Goal: Information Seeking & Learning: Learn about a topic

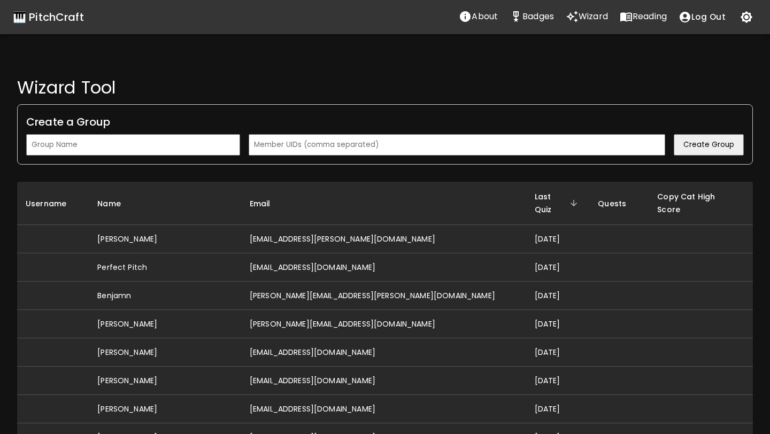
click at [549, 22] on p "Badges" at bounding box center [539, 16] width 32 height 13
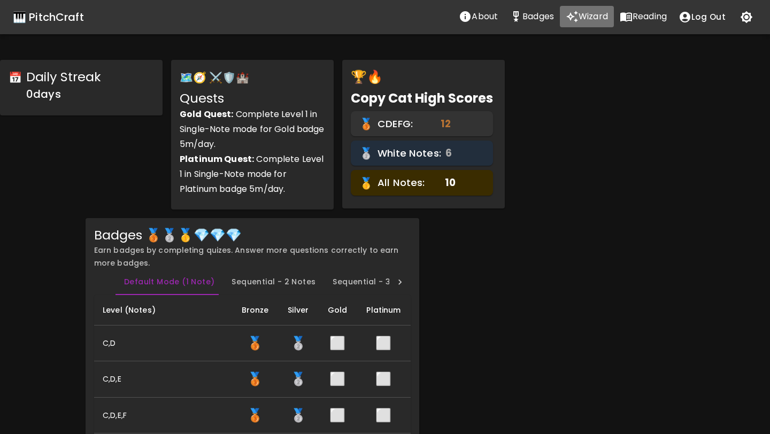
click at [581, 18] on p "Wizard" at bounding box center [593, 16] width 29 height 13
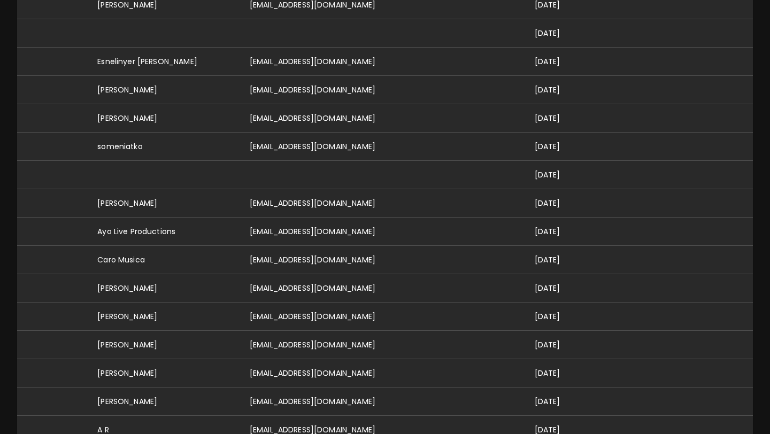
scroll to position [576, 0]
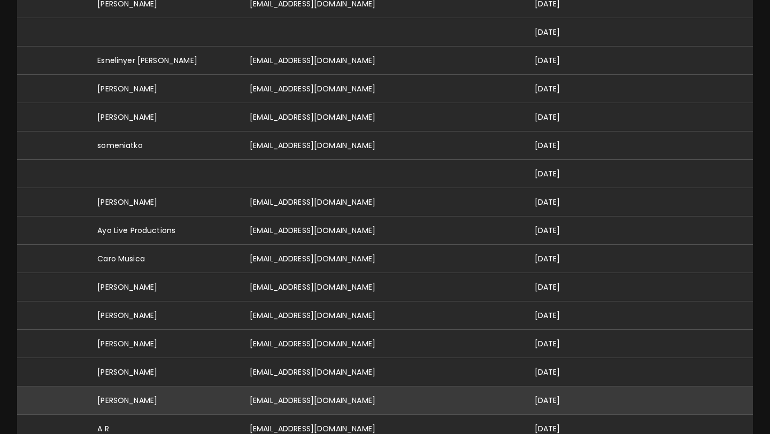
click at [354, 386] on td "[EMAIL_ADDRESS][DOMAIN_NAME]" at bounding box center [383, 400] width 285 height 28
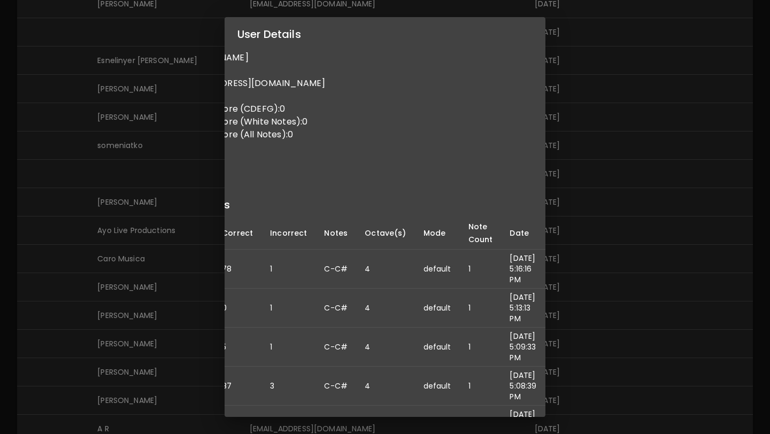
scroll to position [0, 0]
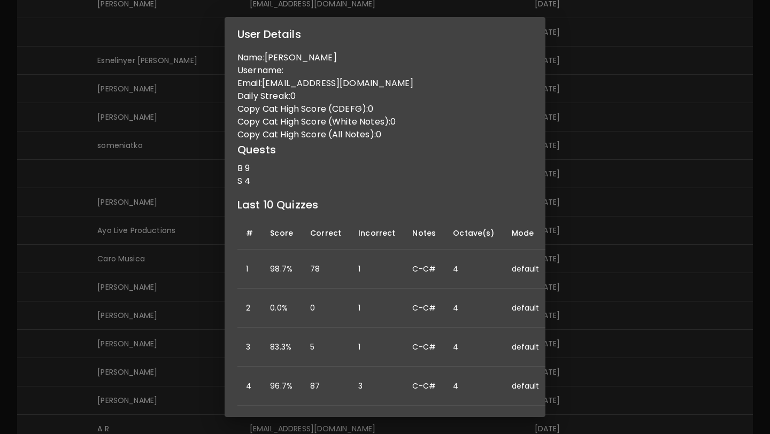
click at [184, 267] on div "User Details Name: Arhan Jhaveri Username: Email: arhanjhaveri@gmail.com Daily …" at bounding box center [385, 217] width 770 height 434
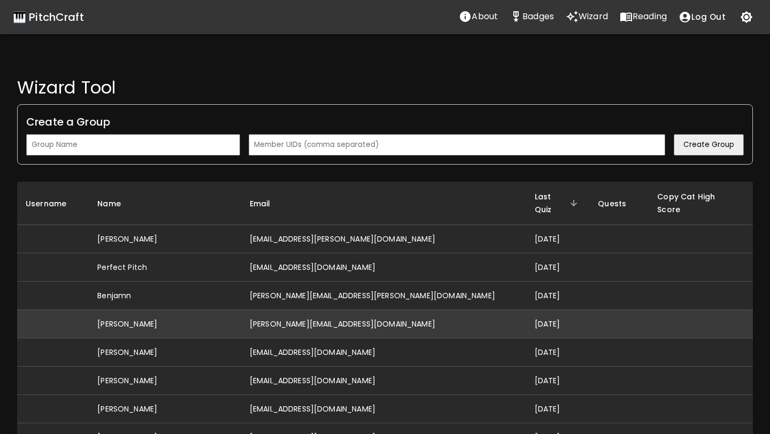
click at [241, 312] on td "[PERSON_NAME]" at bounding box center [165, 324] width 152 height 28
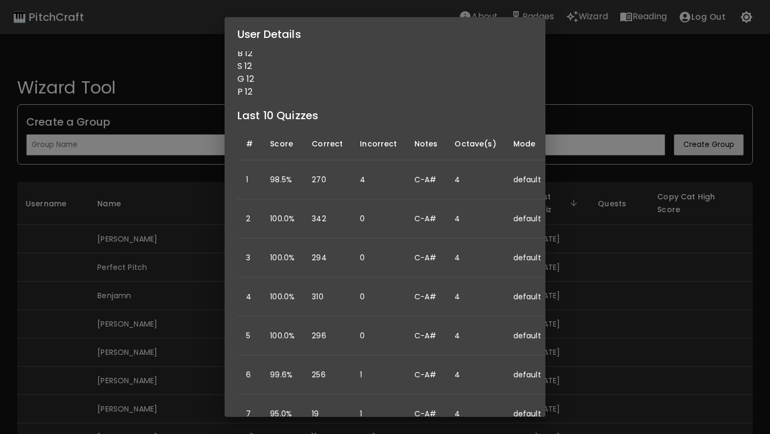
scroll to position [113, 0]
click at [168, 287] on div "User Details Name: David Hall Username: Email: david@hallmusicproductions.com D…" at bounding box center [385, 217] width 770 height 434
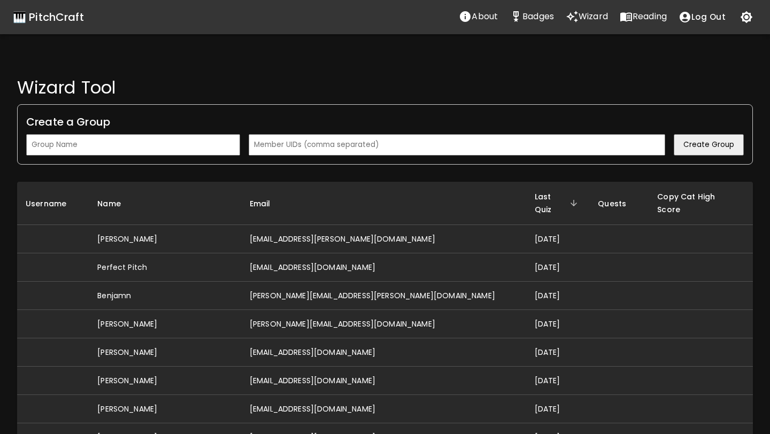
scroll to position [0, 0]
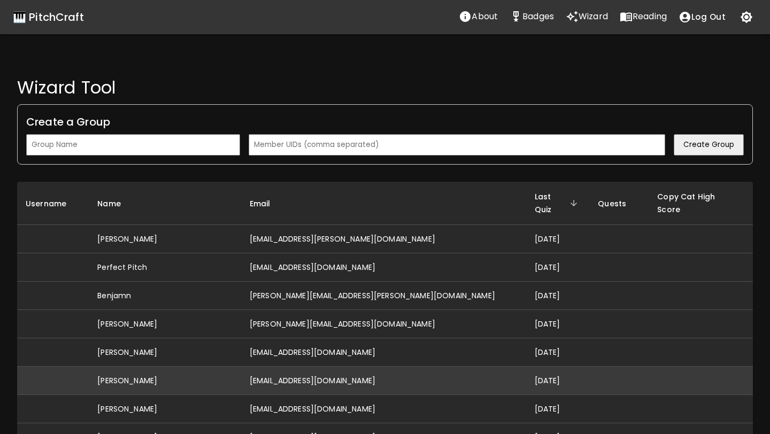
click at [286, 369] on td "[EMAIL_ADDRESS][DOMAIN_NAME]" at bounding box center [383, 381] width 285 height 28
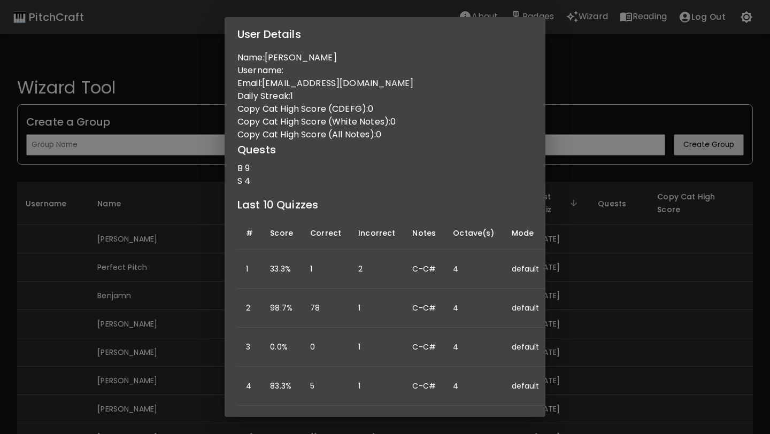
click at [575, 350] on div "User Details Name: [PERSON_NAME] Username: Email: [EMAIL_ADDRESS][DOMAIN_NAME] …" at bounding box center [385, 217] width 770 height 434
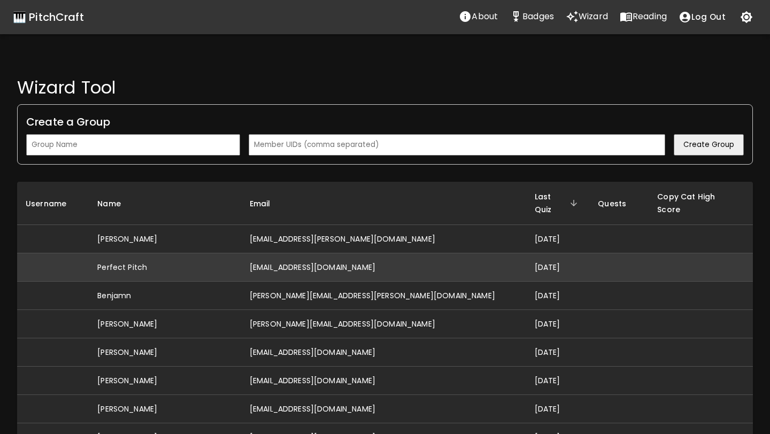
click at [385, 254] on td "[EMAIL_ADDRESS][DOMAIN_NAME]" at bounding box center [383, 268] width 285 height 28
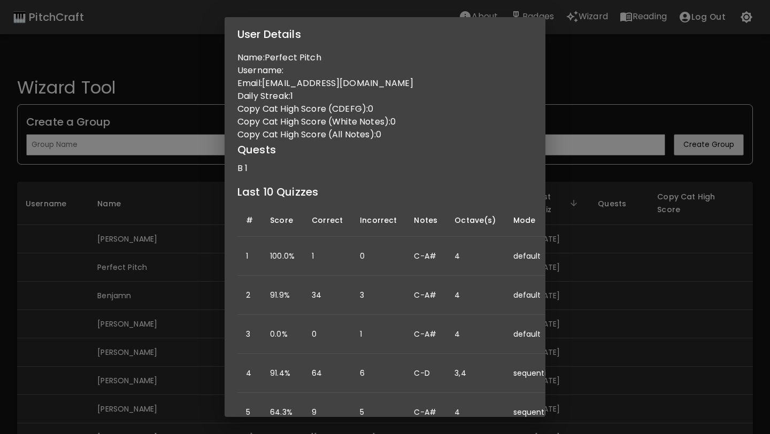
click at [667, 289] on div "User Details Name: Perfect Pitch Username: Email: [EMAIL_ADDRESS][DOMAIN_NAME] …" at bounding box center [385, 217] width 770 height 434
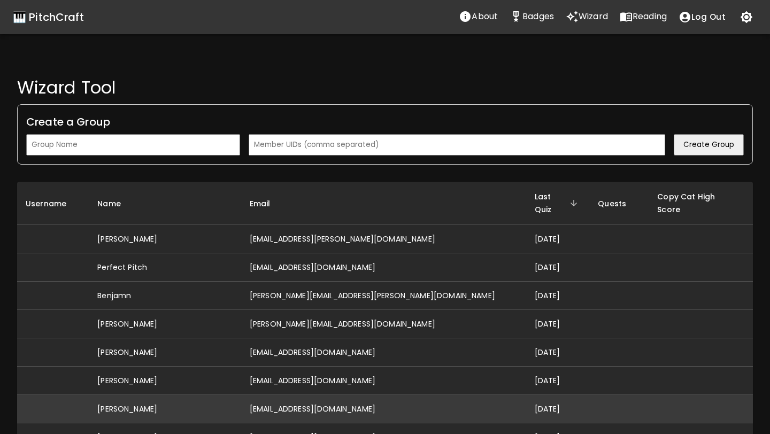
click at [527, 395] on td "[DATE]" at bounding box center [559, 409] width 64 height 28
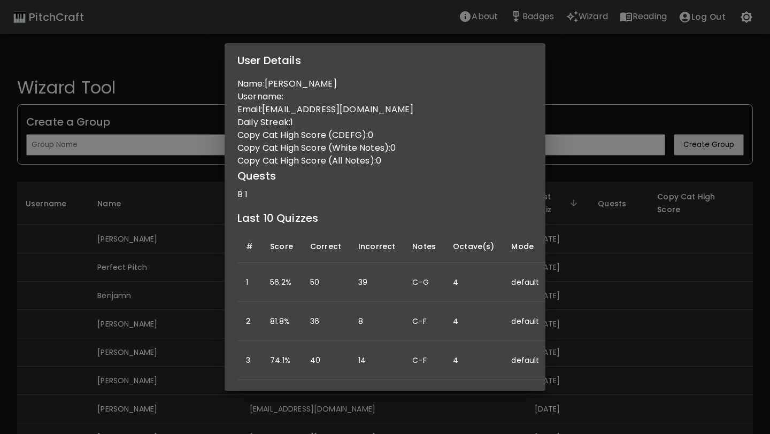
click at [189, 301] on div "User Details Name: [PERSON_NAME] Username: Email: [EMAIL_ADDRESS][DOMAIN_NAME] …" at bounding box center [385, 217] width 770 height 434
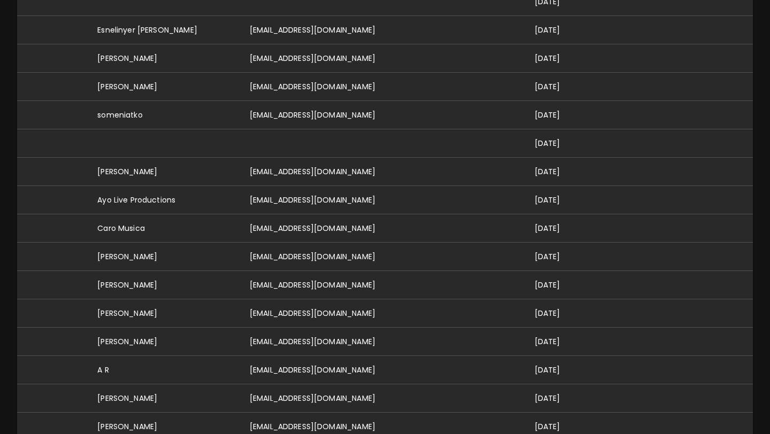
scroll to position [636, 0]
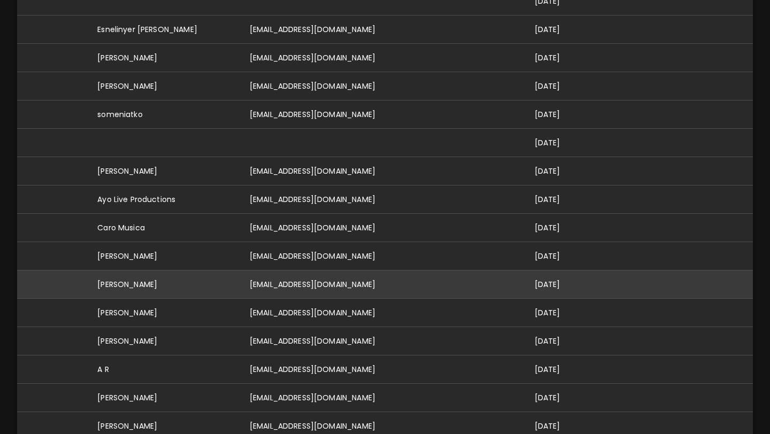
click at [315, 273] on td "[EMAIL_ADDRESS][DOMAIN_NAME]" at bounding box center [383, 284] width 285 height 28
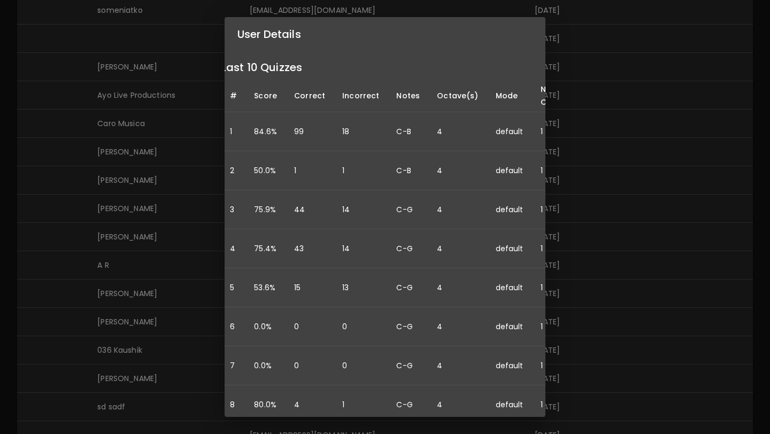
scroll to position [138, 91]
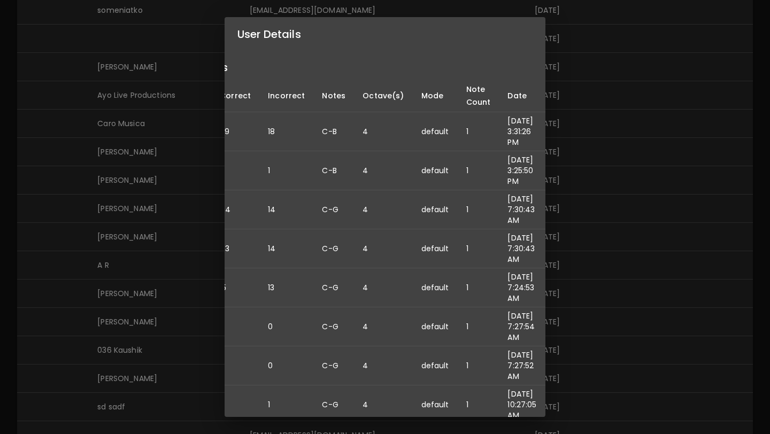
click at [553, 256] on div "User Details Name: [PERSON_NAME] Username: Email: [EMAIL_ADDRESS][DOMAIN_NAME] …" at bounding box center [385, 217] width 770 height 434
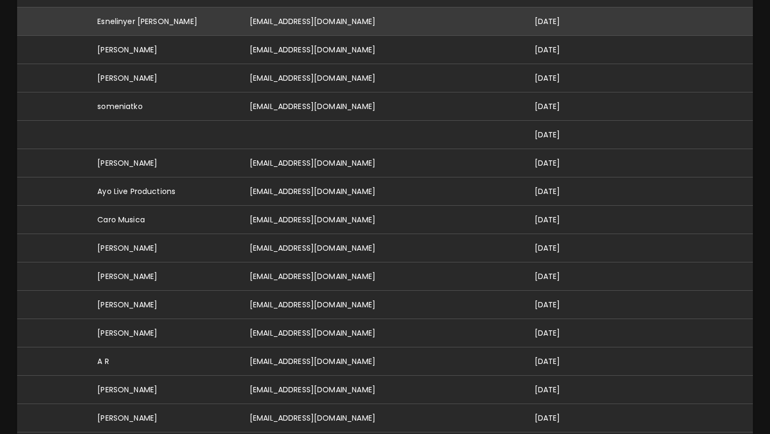
scroll to position [656, 0]
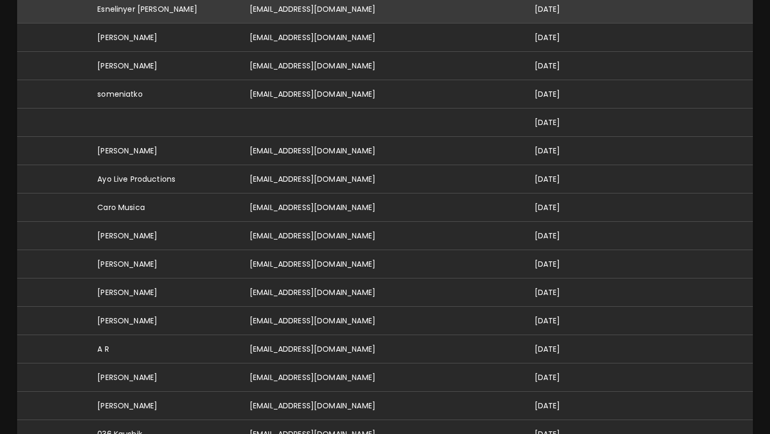
click at [424, 279] on td "[EMAIL_ADDRESS][DOMAIN_NAME]" at bounding box center [383, 292] width 285 height 28
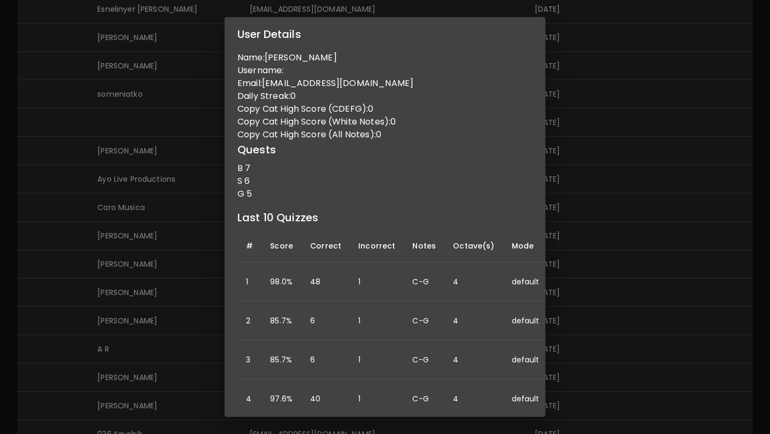
click at [75, 292] on div "User Details Name: [PERSON_NAME] Username: Email: [EMAIL_ADDRESS][DOMAIN_NAME] …" at bounding box center [385, 217] width 770 height 434
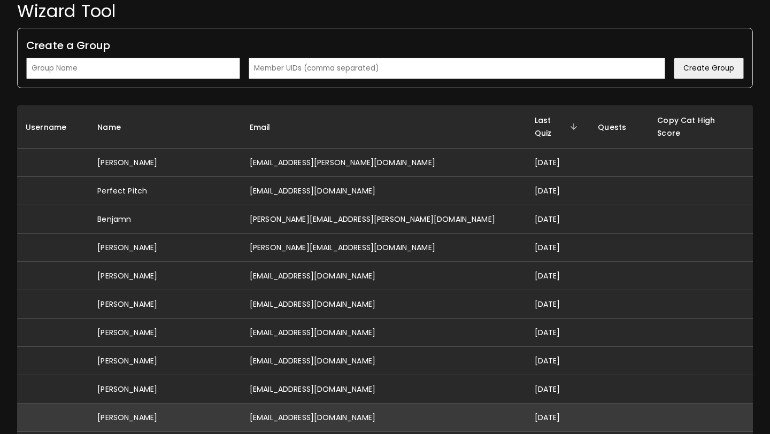
scroll to position [0, 0]
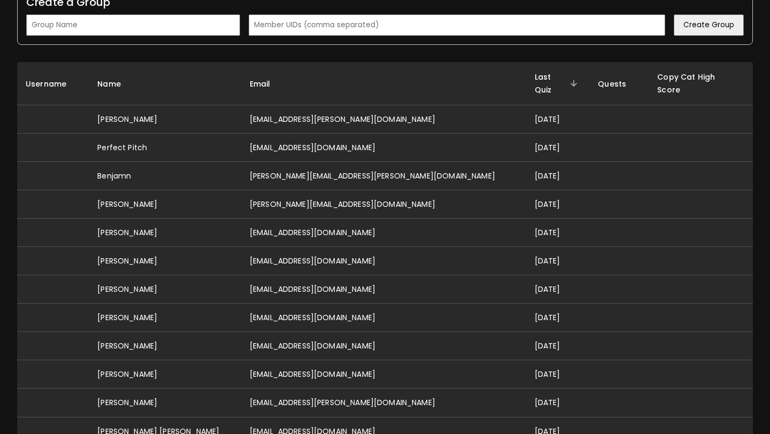
scroll to position [127, 0]
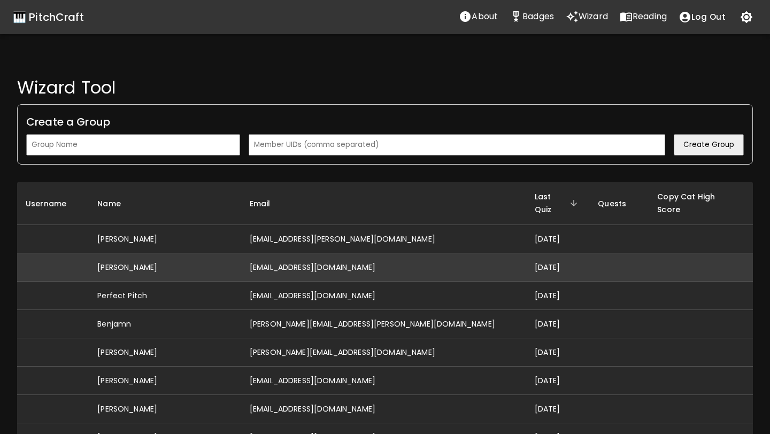
click at [313, 257] on td "[EMAIL_ADDRESS][DOMAIN_NAME]" at bounding box center [383, 268] width 285 height 28
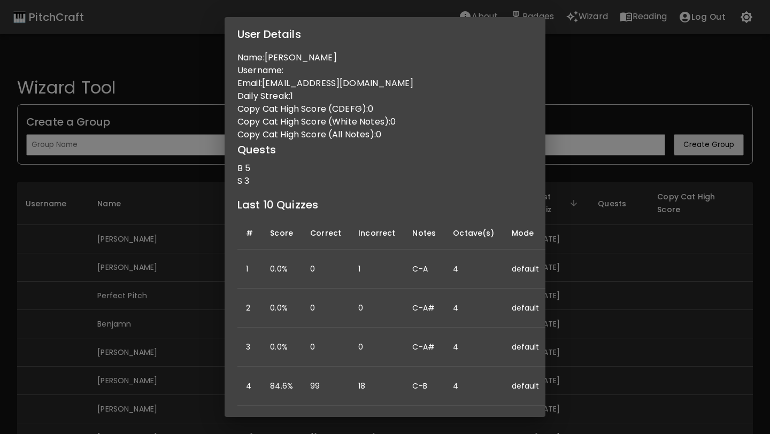
click at [196, 354] on div "User Details Name: [PERSON_NAME] Username: Email: [EMAIL_ADDRESS][DOMAIN_NAME] …" at bounding box center [385, 217] width 770 height 434
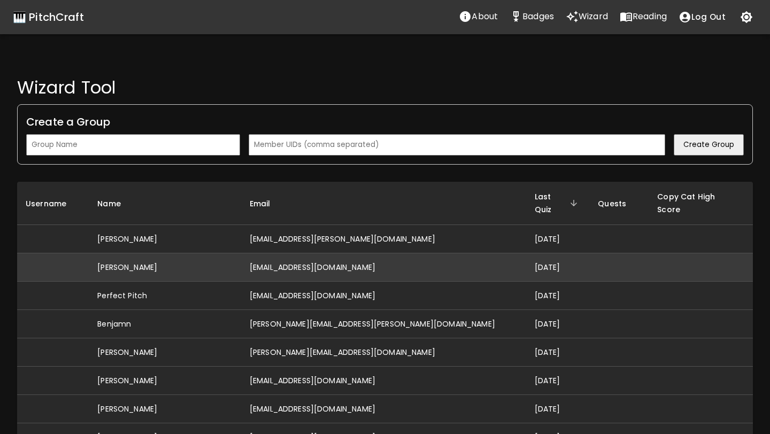
click at [366, 258] on td "[EMAIL_ADDRESS][DOMAIN_NAME]" at bounding box center [383, 268] width 285 height 28
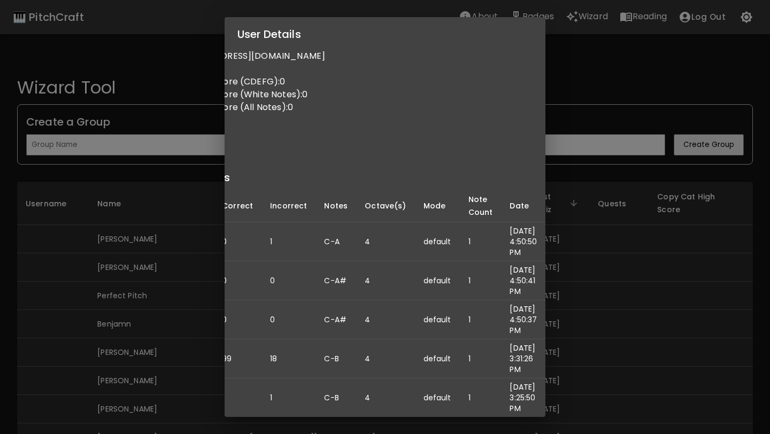
scroll to position [27, 0]
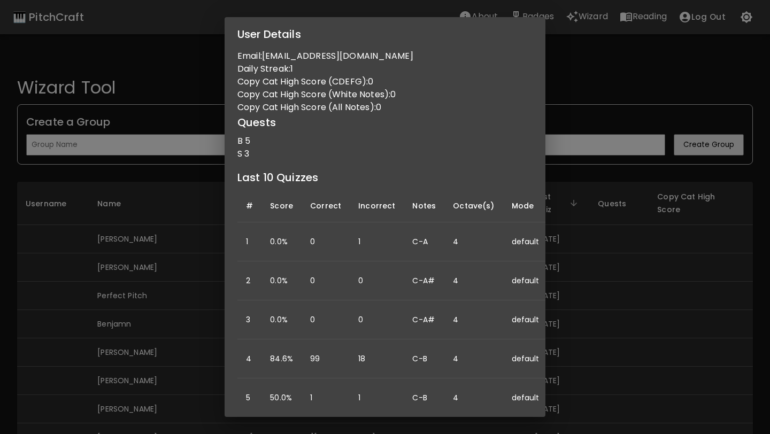
click at [112, 283] on div "User Details Name: Peter Cook Username: Email: peterbrot22@gmail.com Daily Stre…" at bounding box center [385, 217] width 770 height 434
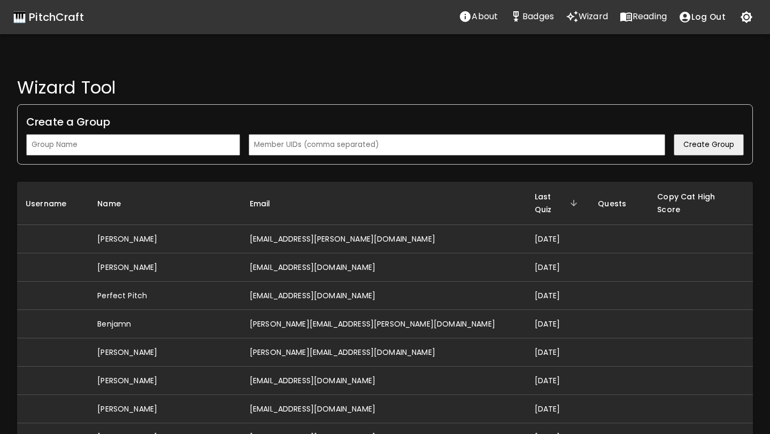
scroll to position [0, 0]
click at [633, 14] on p "Reading" at bounding box center [650, 16] width 34 height 13
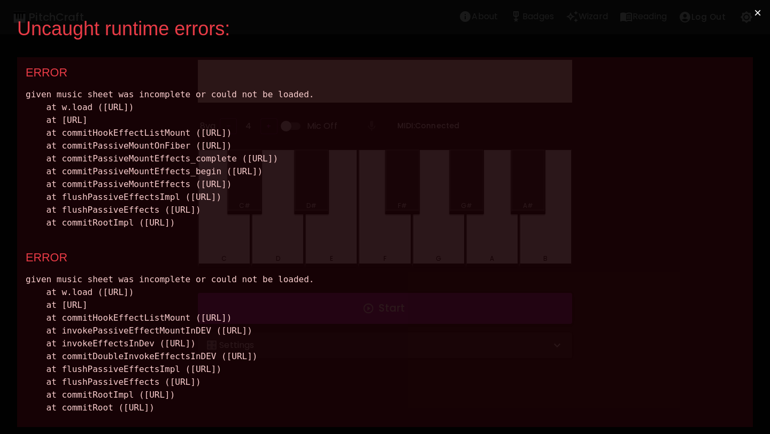
click at [751, 21] on button "×" at bounding box center [758, 13] width 25 height 26
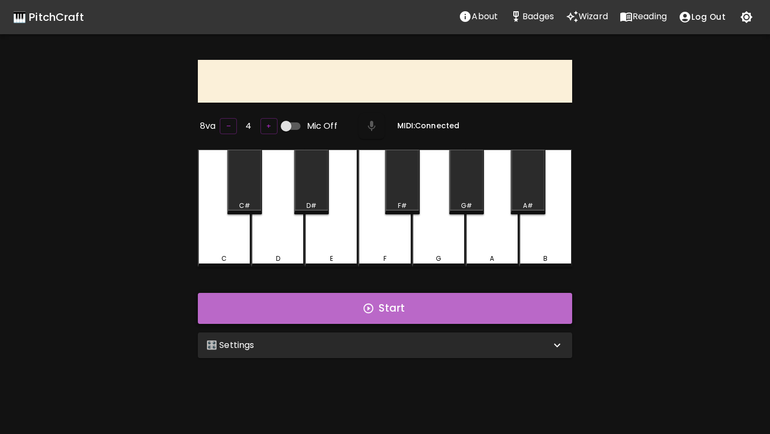
click at [342, 301] on button "Start" at bounding box center [385, 308] width 375 height 31
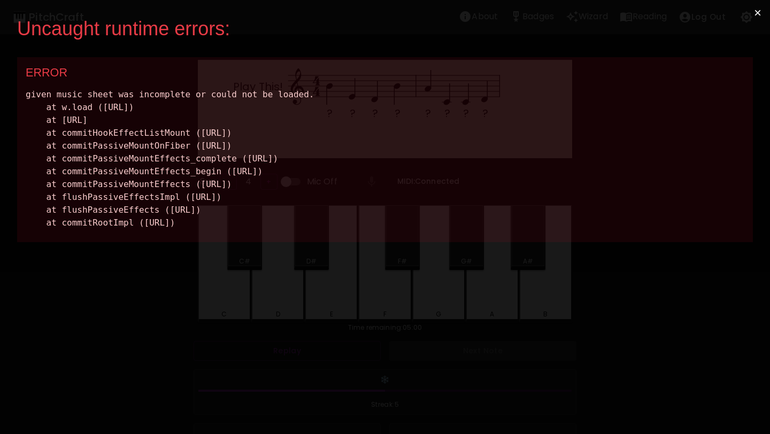
click at [759, 14] on button "×" at bounding box center [758, 13] width 25 height 26
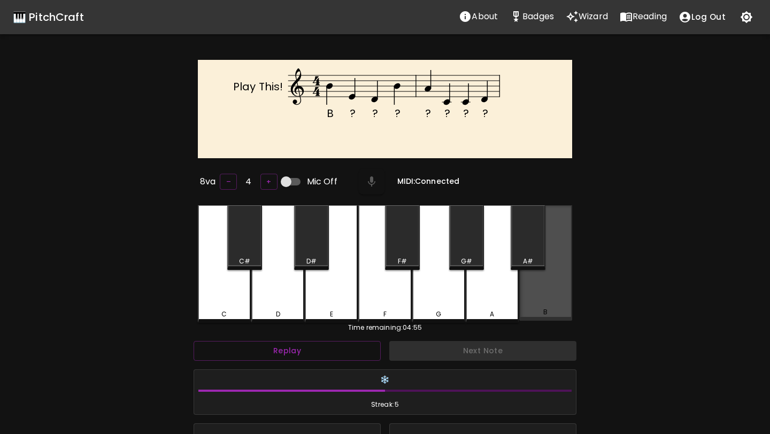
click at [535, 303] on div "B" at bounding box center [546, 263] width 53 height 116
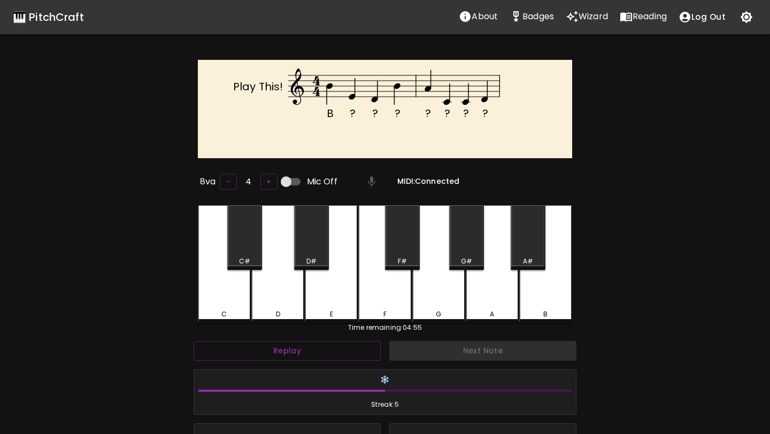
click at [339, 305] on div "E" at bounding box center [331, 264] width 53 height 118
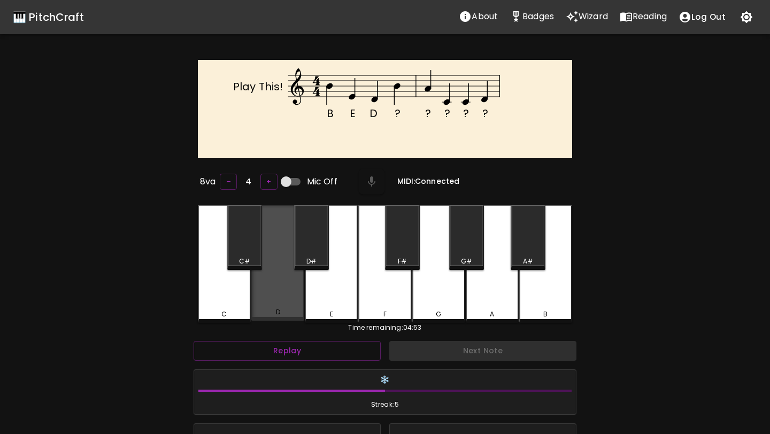
click at [289, 291] on div "D" at bounding box center [277, 263] width 53 height 116
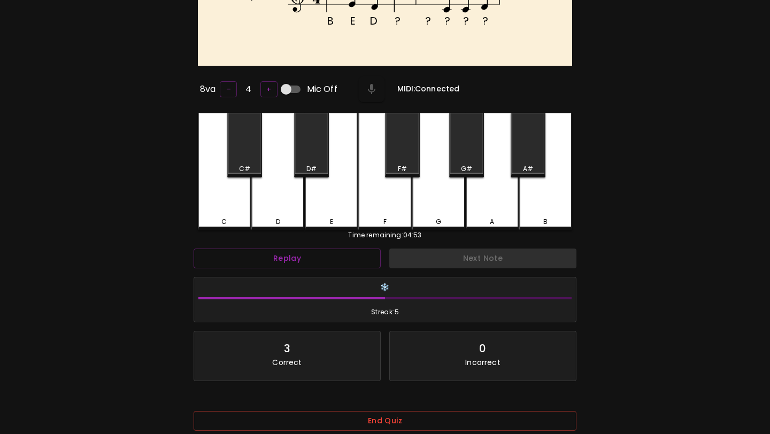
scroll to position [153, 0]
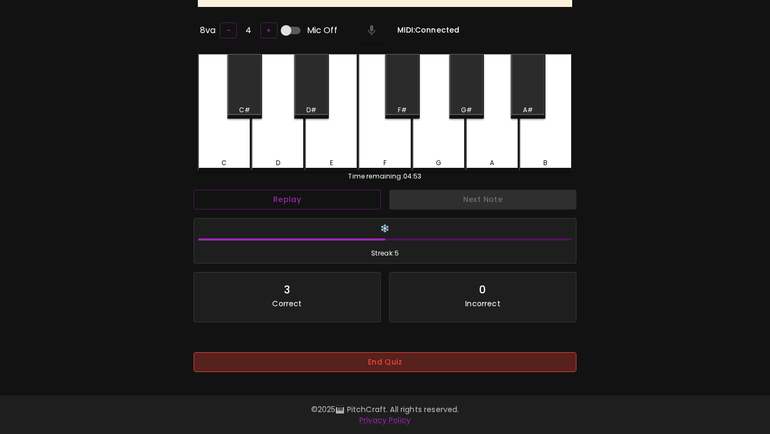
click at [427, 356] on button "End Quiz" at bounding box center [385, 363] width 383 height 20
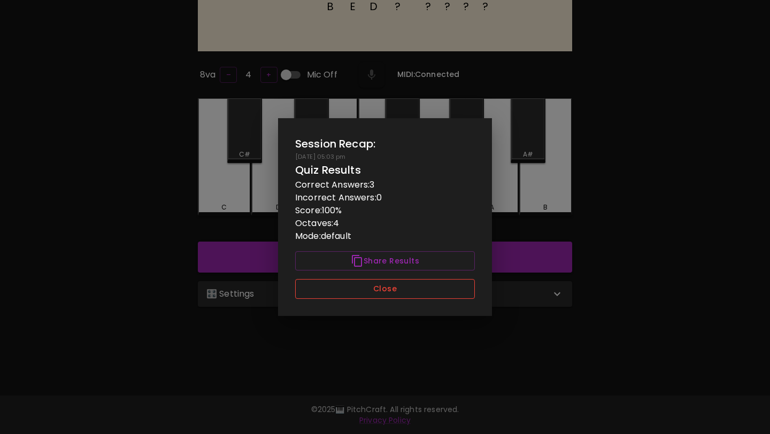
click at [430, 285] on button "Close" at bounding box center [385, 289] width 180 height 20
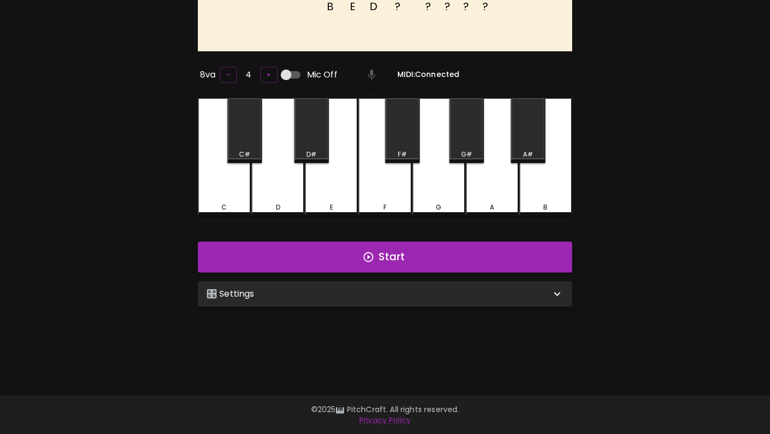
click at [429, 290] on div "🎛️ Settings" at bounding box center [379, 294] width 345 height 13
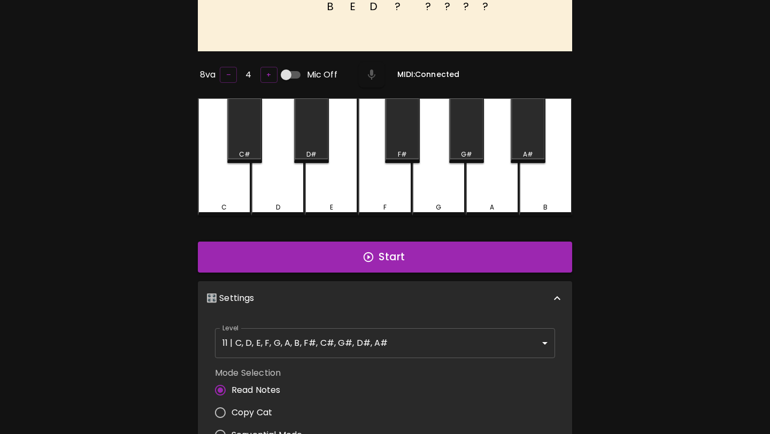
click at [428, 332] on body "🎹 PitchCraft About Badges Wizard Reading Log Out B E D ? ? ? ? ? Play This! 8va…" at bounding box center [385, 281] width 770 height 777
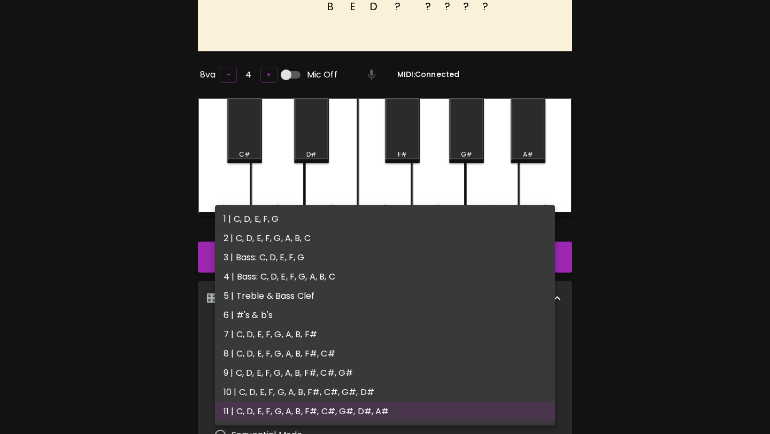
click at [640, 155] on div at bounding box center [385, 217] width 770 height 434
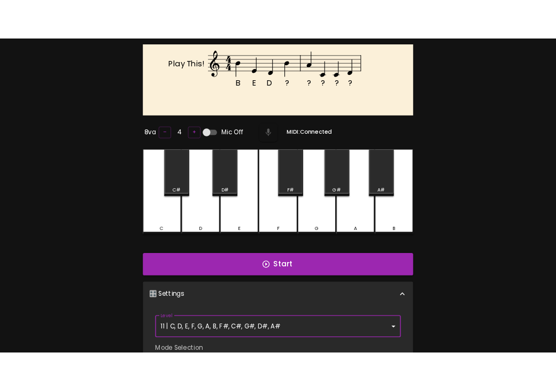
scroll to position [0, 0]
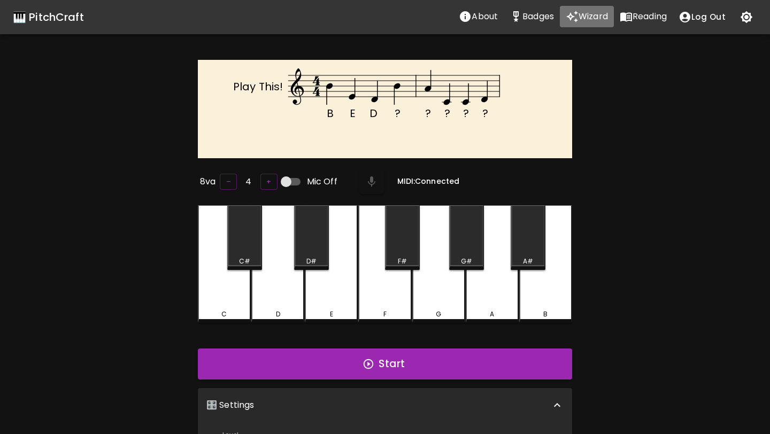
click at [596, 21] on p "Wizard" at bounding box center [593, 16] width 29 height 13
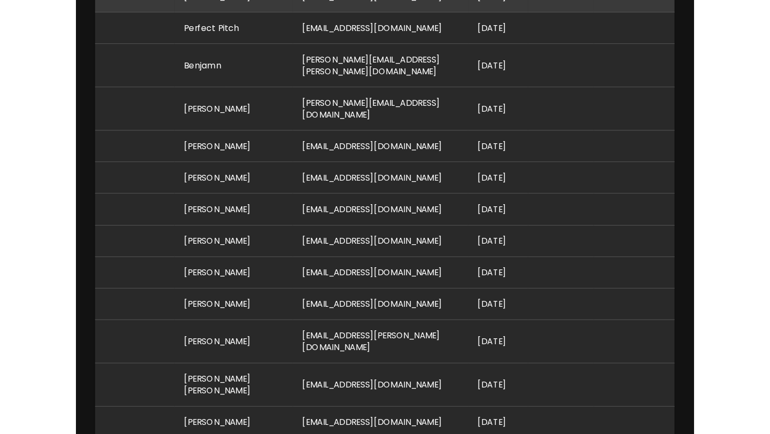
scroll to position [295, 0]
